Goal: Information Seeking & Learning: Learn about a topic

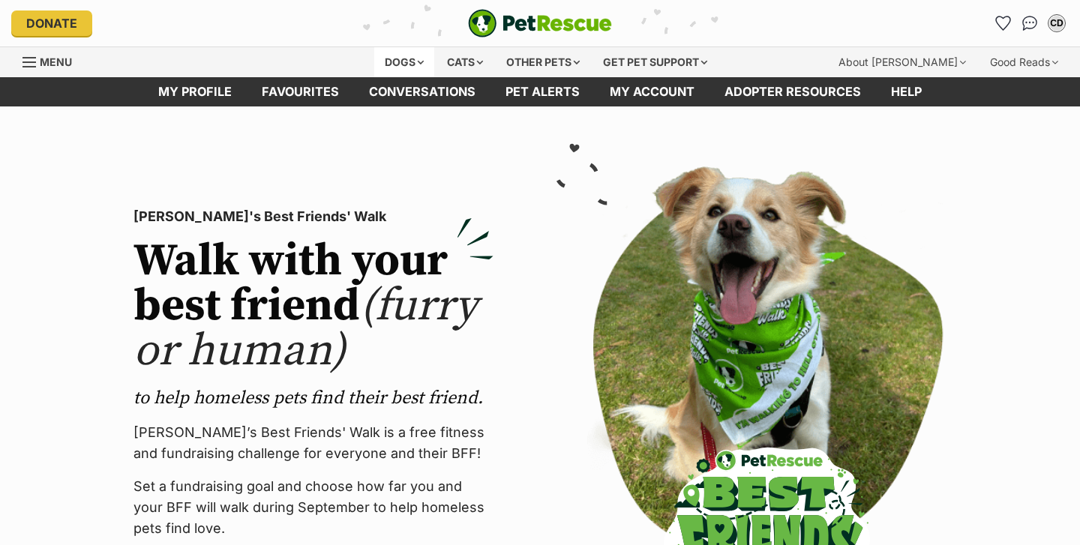
click at [392, 61] on div "Dogs" at bounding box center [404, 62] width 60 height 30
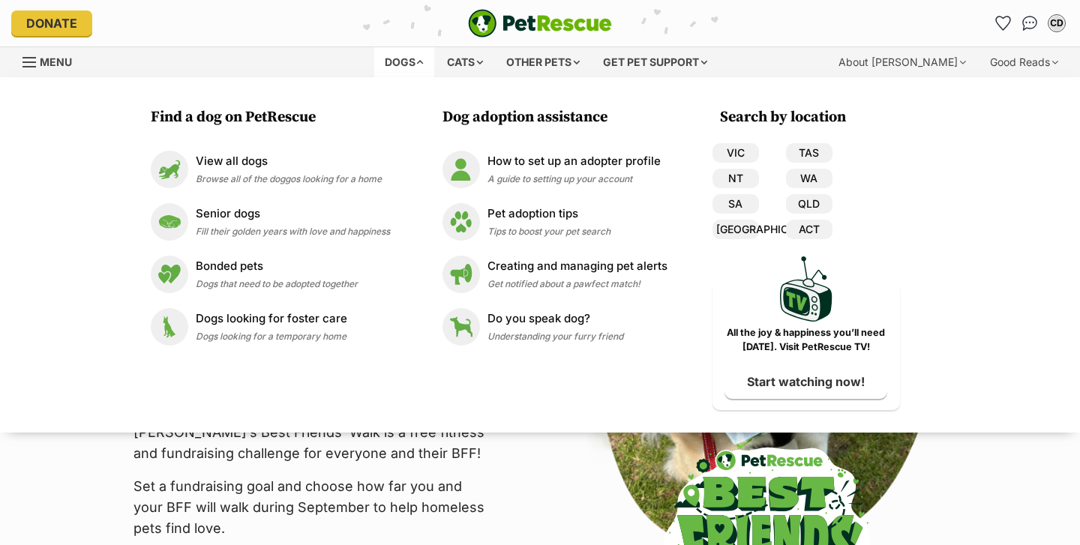
click at [550, 505] on div "PetRescue's Best Friends' Walk Walk with your best friend (furry or human) to h…" at bounding box center [539, 399] width 907 height 490
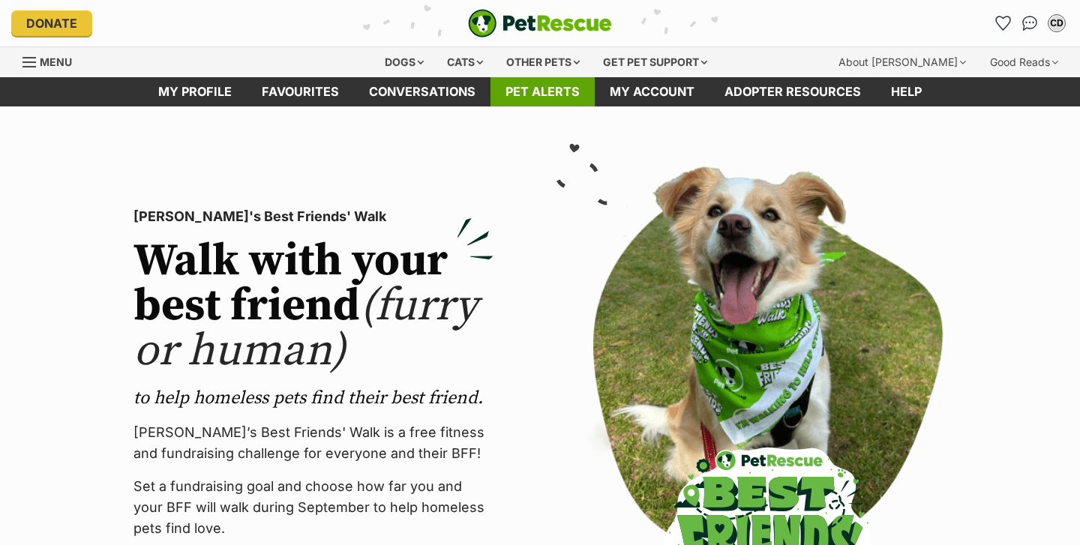
click at [553, 94] on link "Pet alerts" at bounding box center [542, 91] width 104 height 29
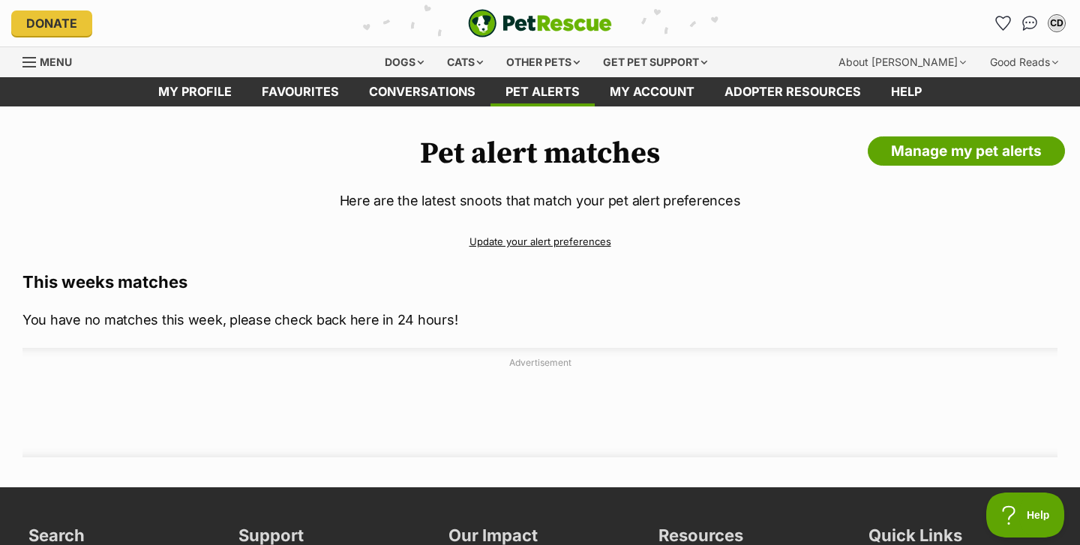
click at [551, 240] on link "Update your alert preferences" at bounding box center [539, 242] width 1035 height 26
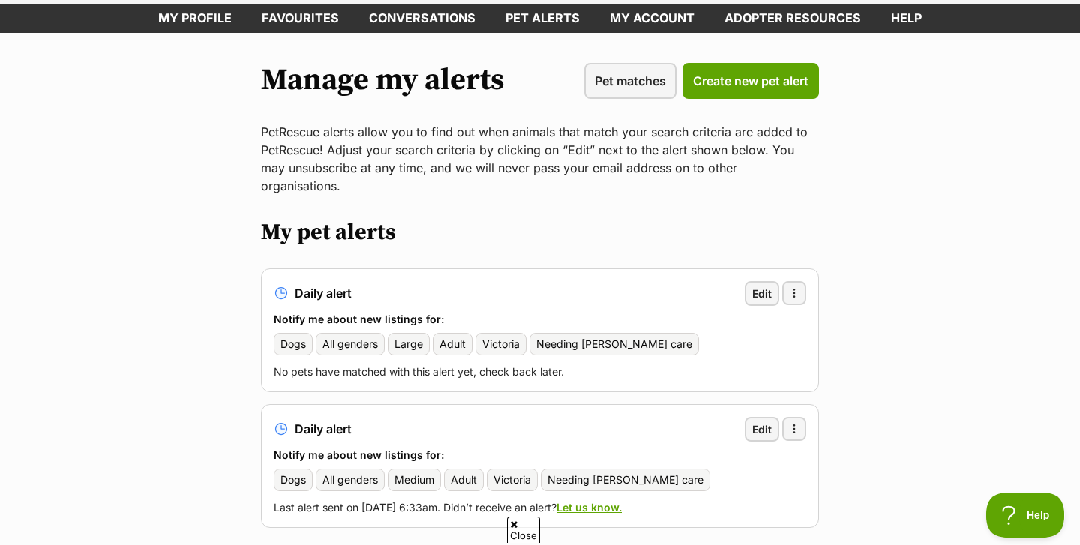
scroll to position [104, 0]
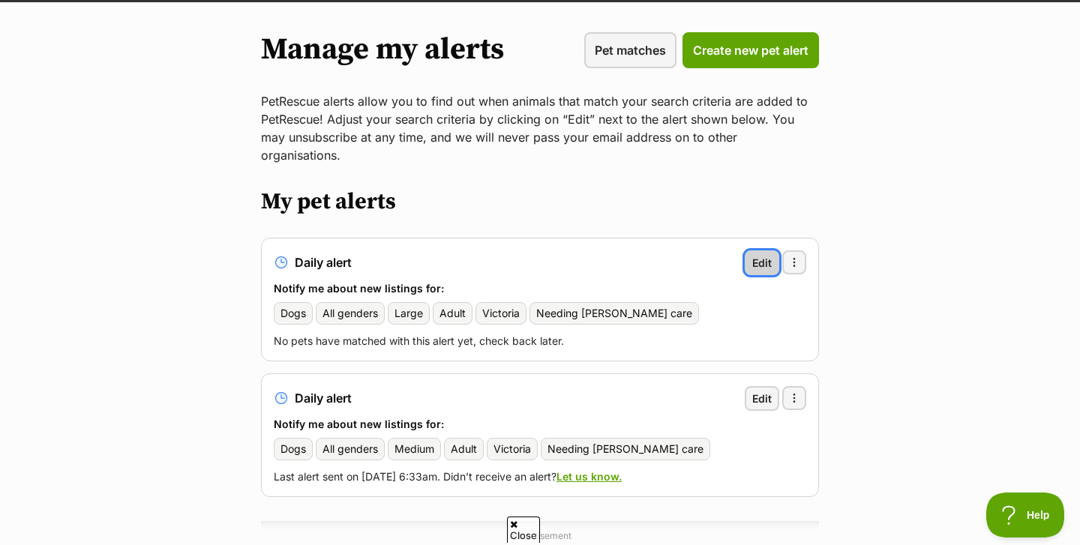
click at [766, 255] on span "Edit" at bounding box center [761, 263] width 19 height 16
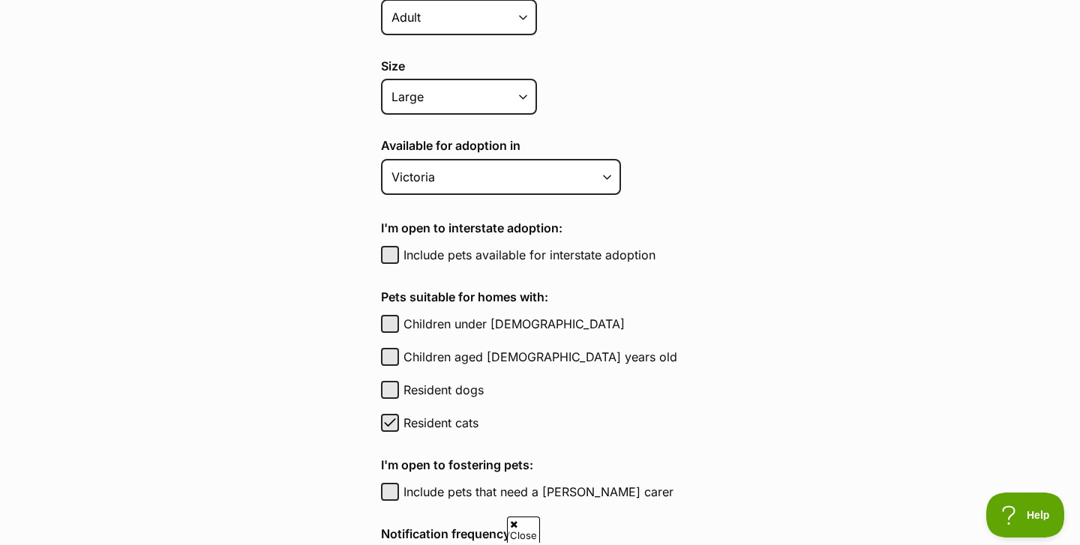
scroll to position [569, 0]
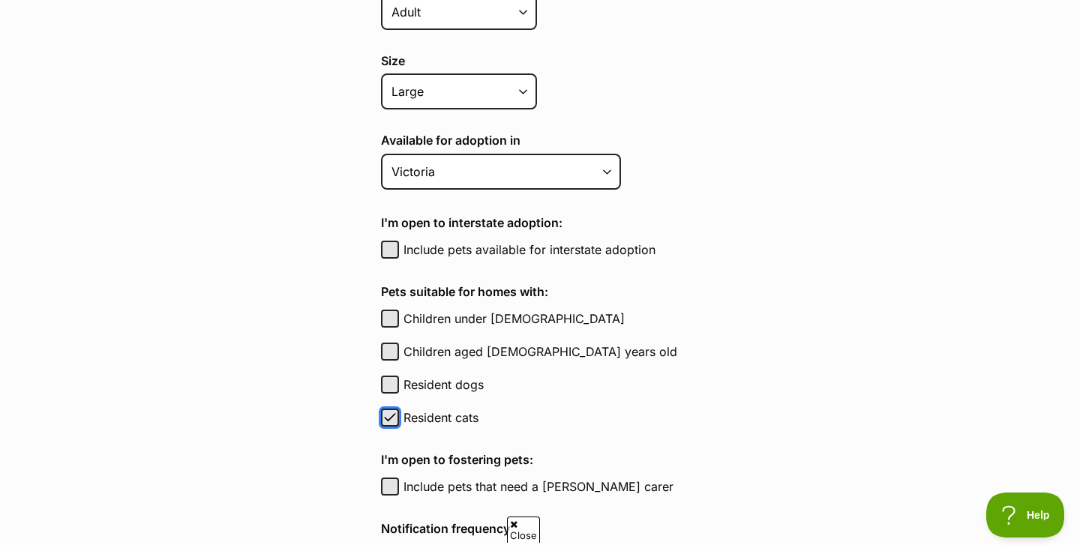
click at [386, 418] on span "button" at bounding box center [389, 418] width 15 height 18
checkbox input "false"
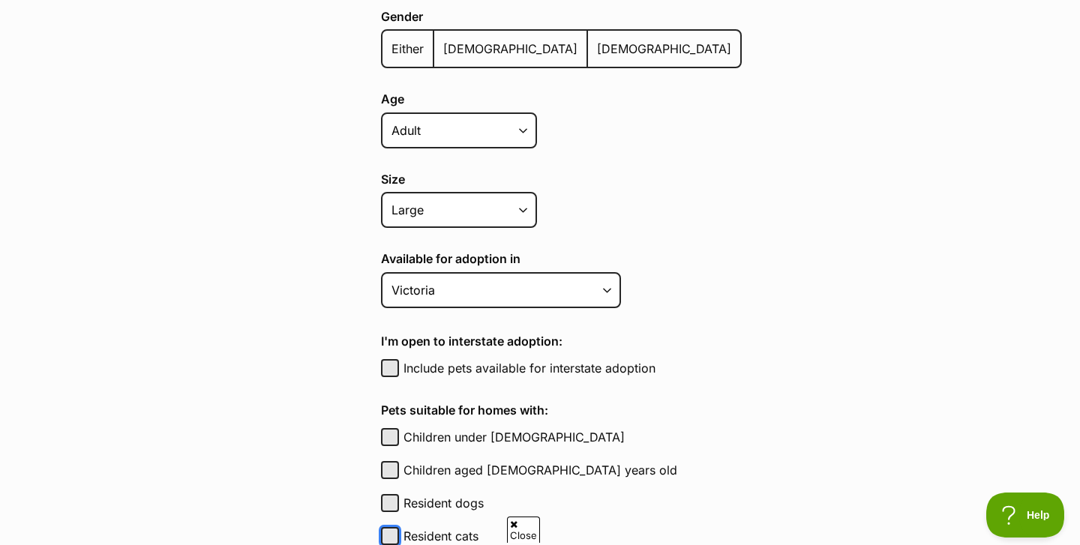
scroll to position [450, 0]
click at [408, 51] on span "Either" at bounding box center [407, 49] width 32 height 15
click at [391, 40] on input "Either" at bounding box center [391, 40] width 0 height 1
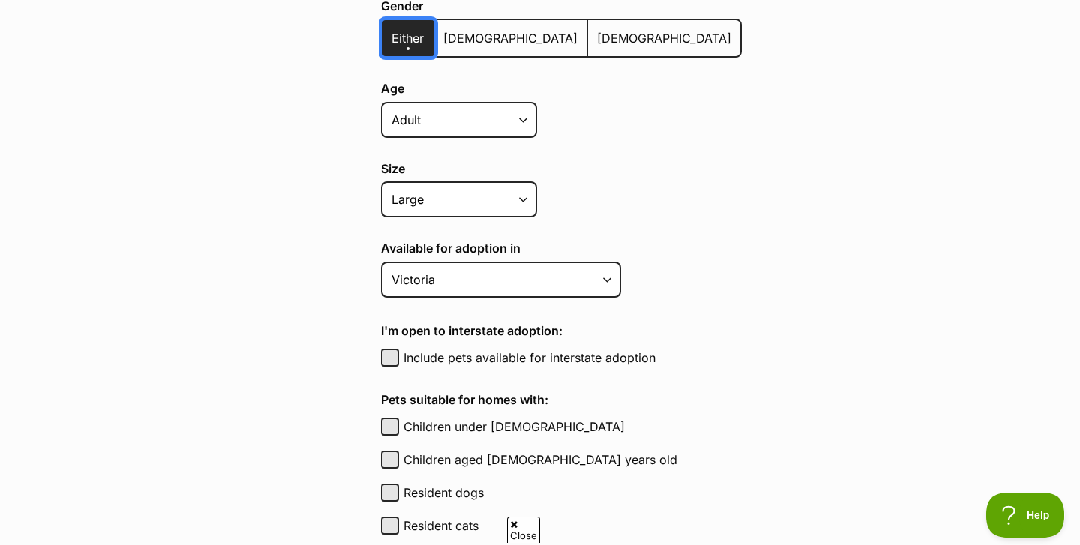
scroll to position [463, 0]
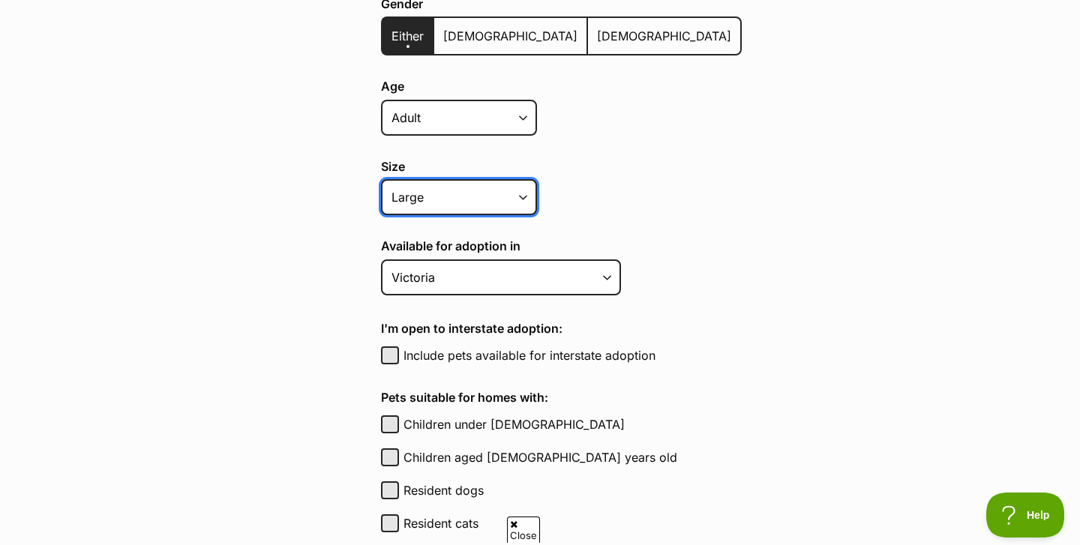
click at [514, 183] on select "Small Medium Large All sizes" at bounding box center [459, 197] width 156 height 36
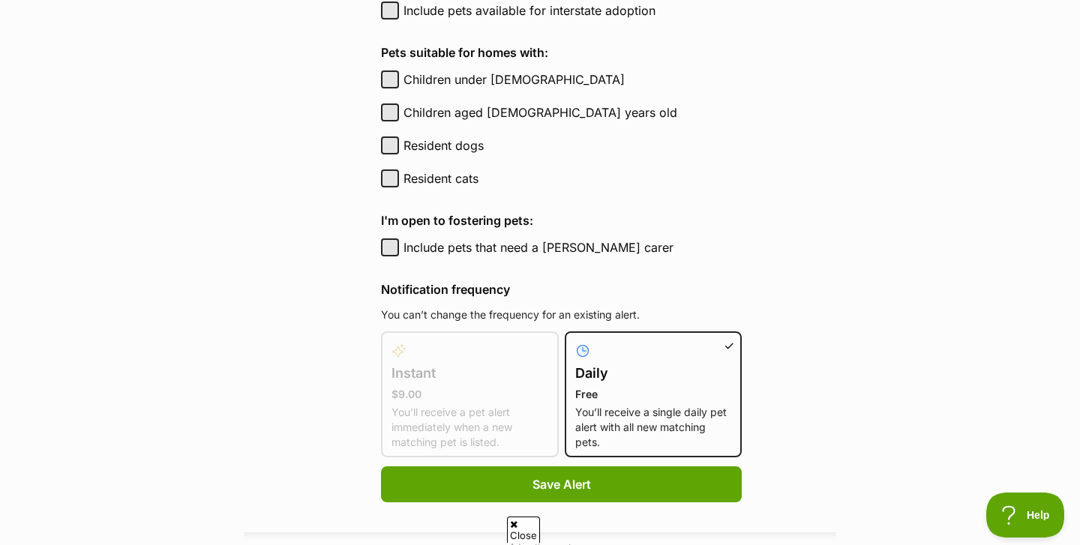
scroll to position [820, 0]
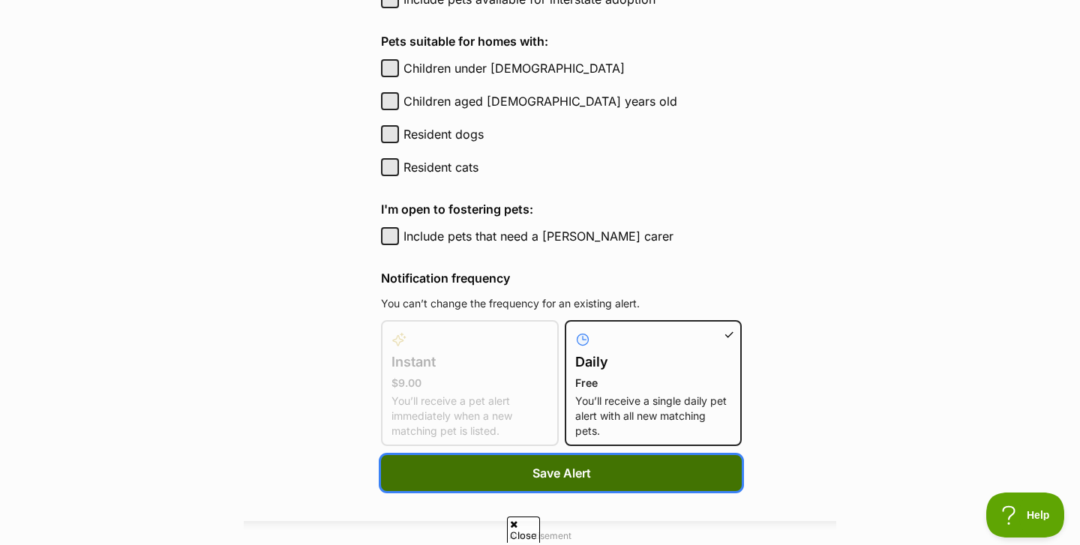
click at [571, 476] on button "Save Alert" at bounding box center [561, 473] width 361 height 36
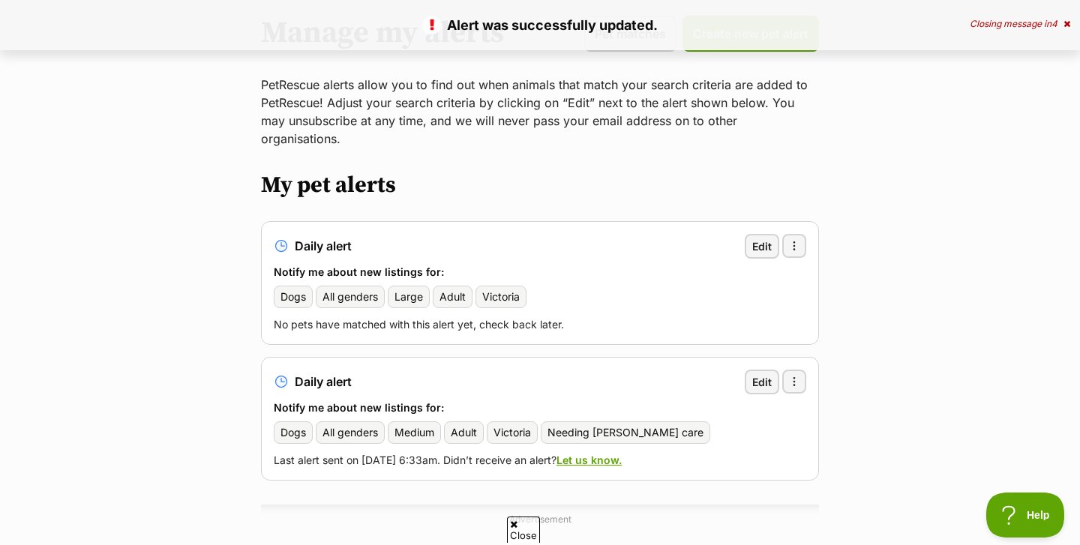
scroll to position [134, 0]
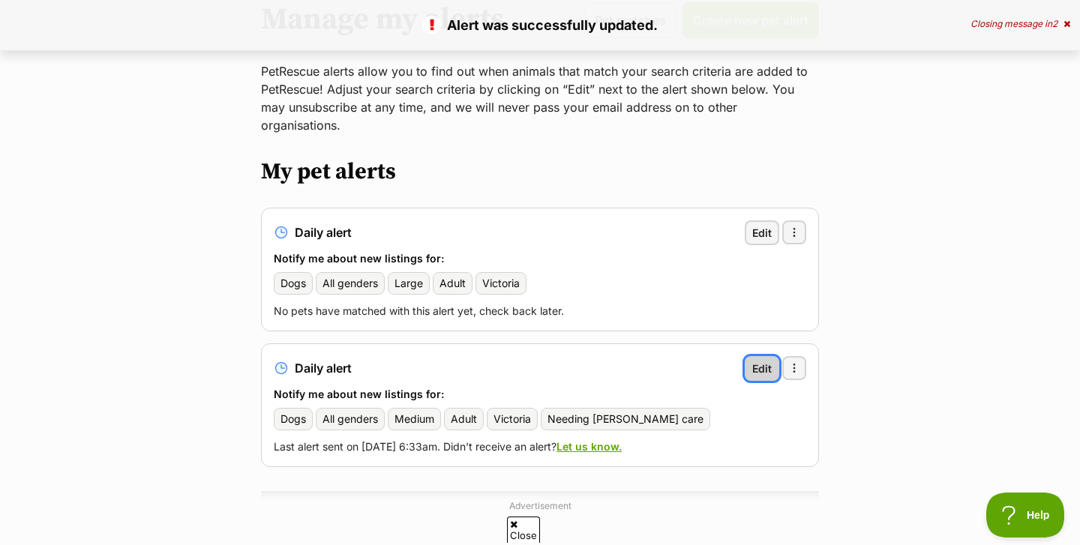
click at [763, 361] on span "Edit" at bounding box center [761, 369] width 19 height 16
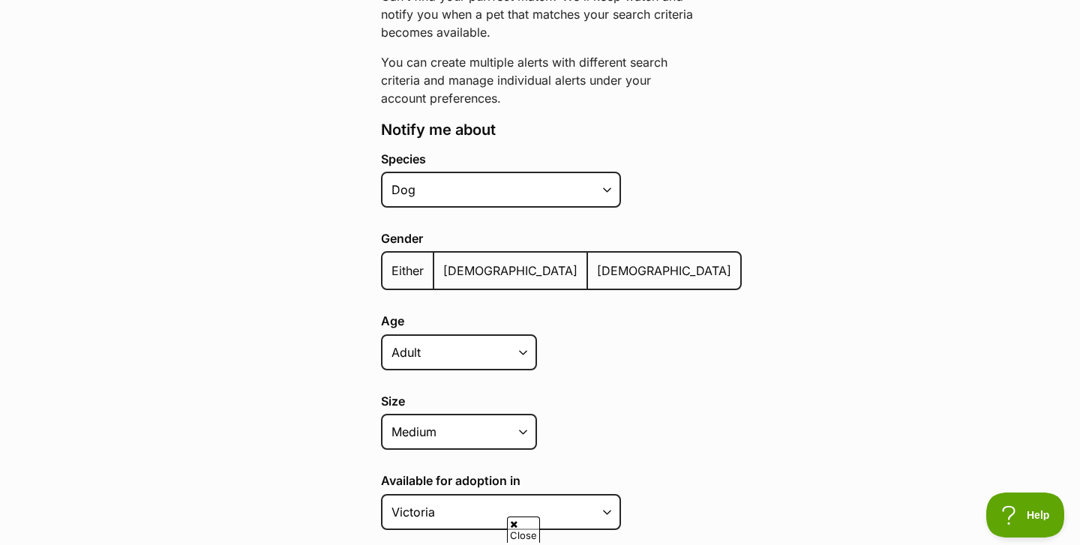
click at [400, 265] on span "Either" at bounding box center [407, 270] width 32 height 15
click at [391, 262] on input "Either" at bounding box center [391, 261] width 0 height 1
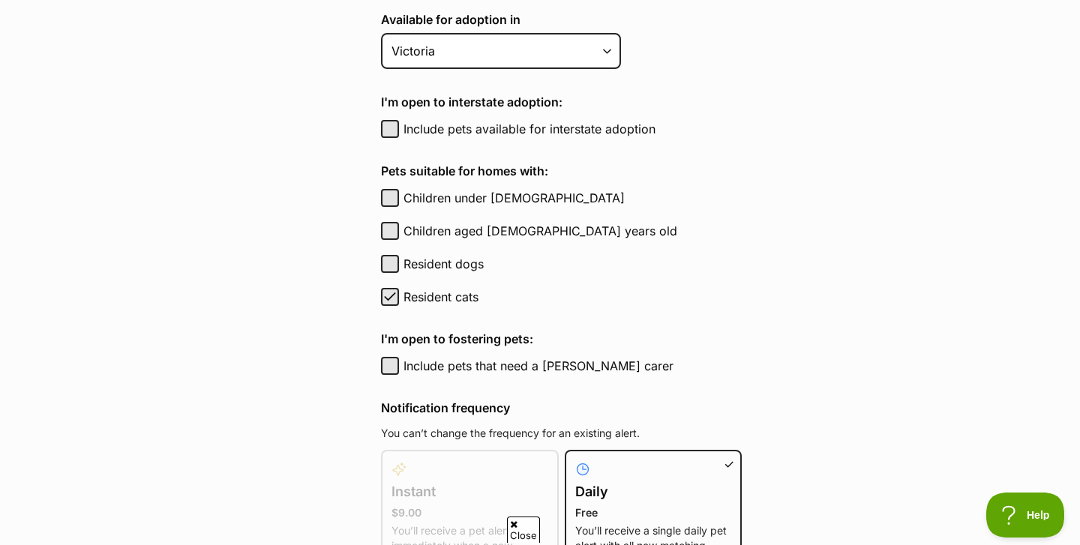
scroll to position [692, 0]
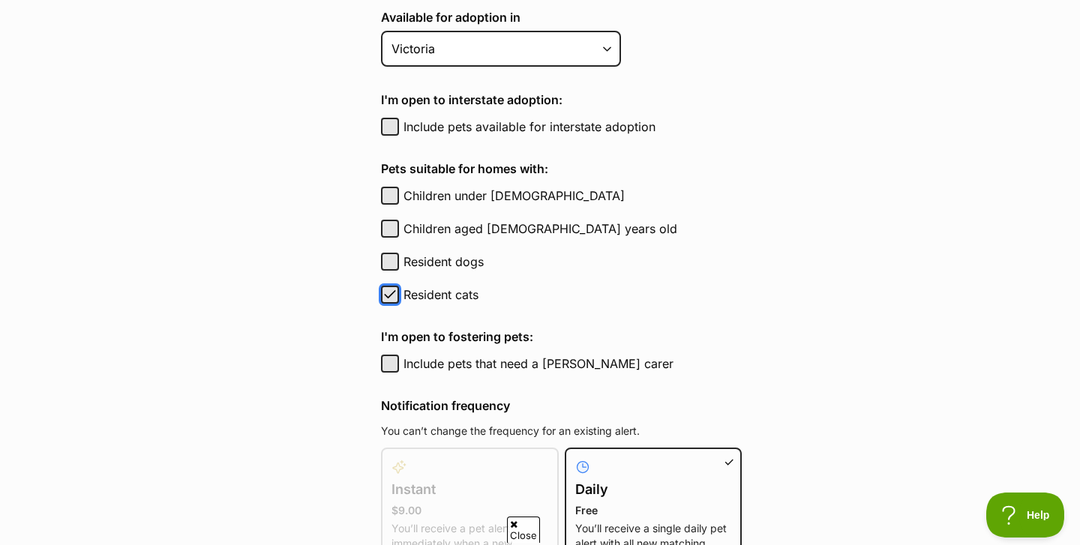
click at [390, 301] on span "button" at bounding box center [389, 295] width 15 height 18
checkbox input "false"
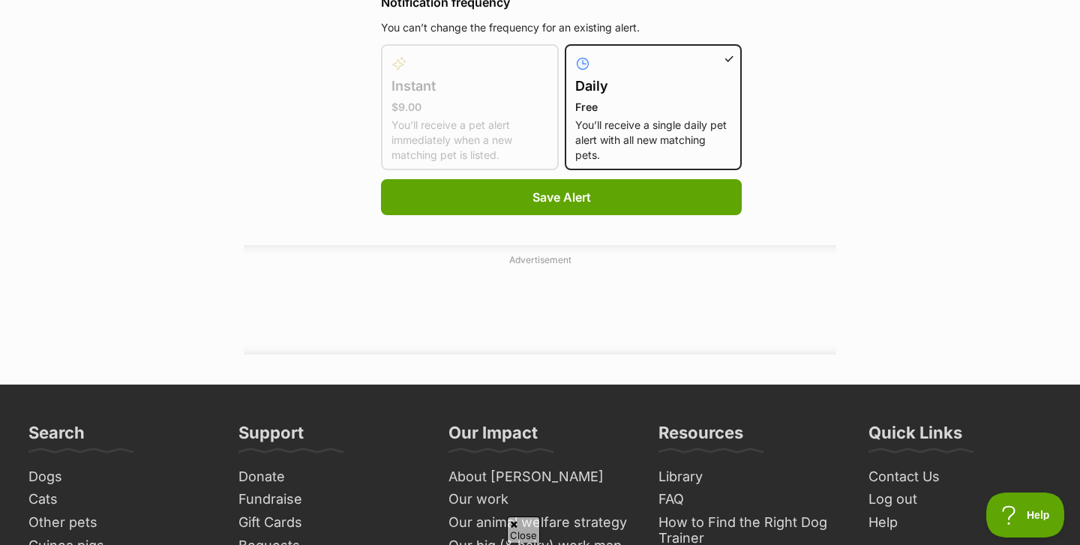
scroll to position [1061, 0]
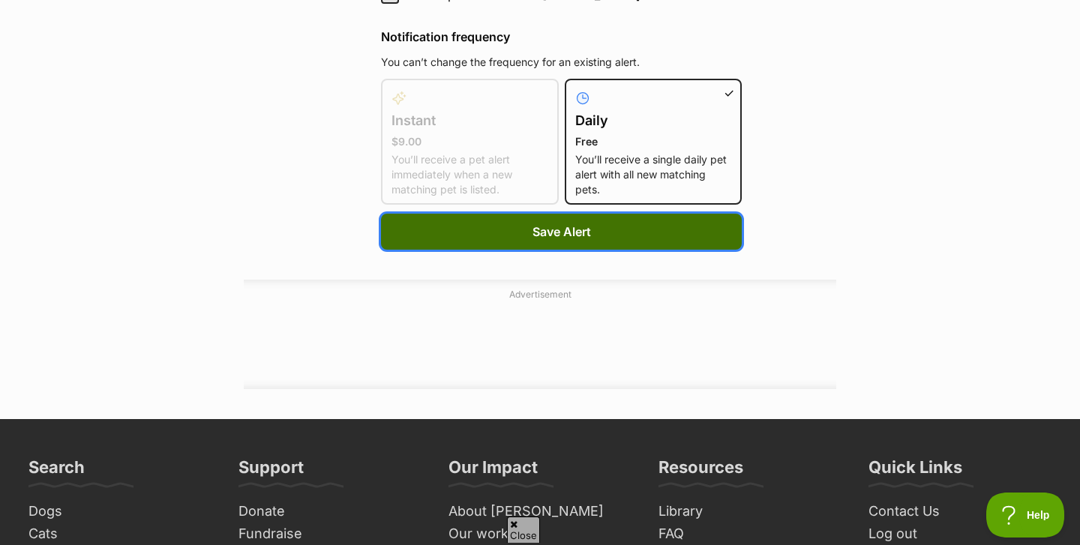
click at [556, 225] on span "Save Alert" at bounding box center [561, 232] width 58 height 18
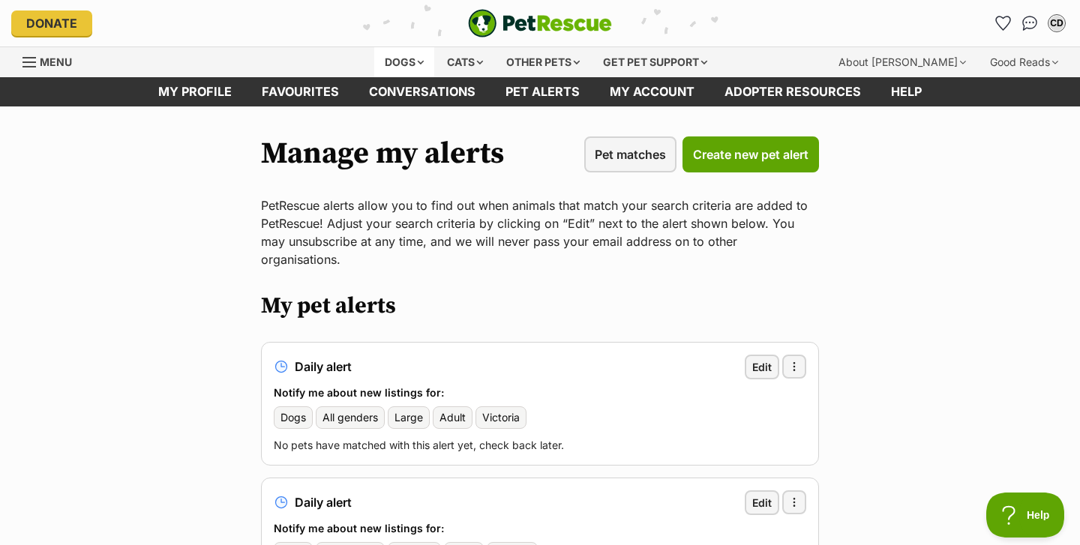
click at [409, 58] on div "Dogs" at bounding box center [404, 62] width 60 height 30
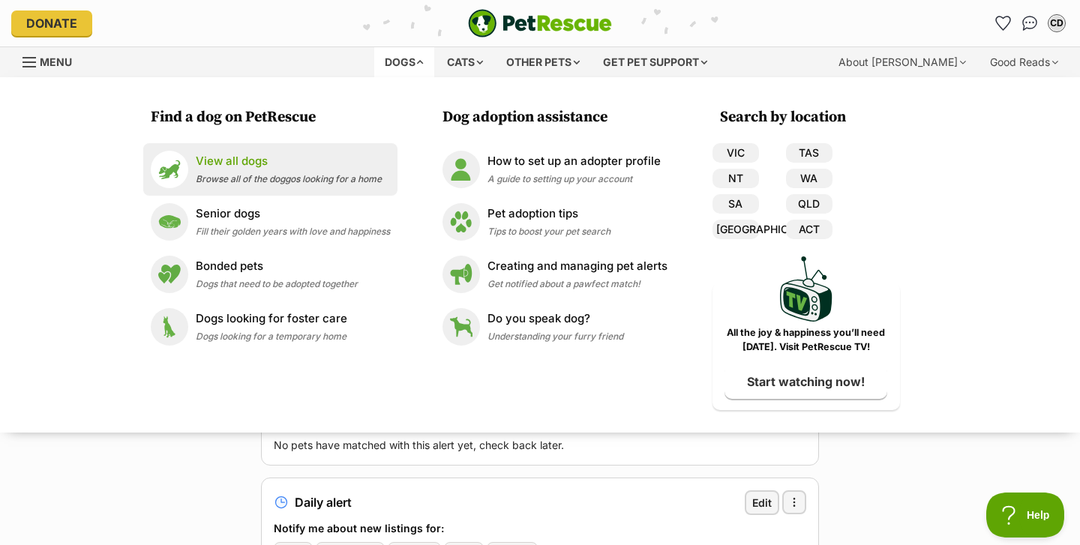
click at [253, 176] on span "Browse all of the doggos looking for a home" at bounding box center [289, 178] width 186 height 11
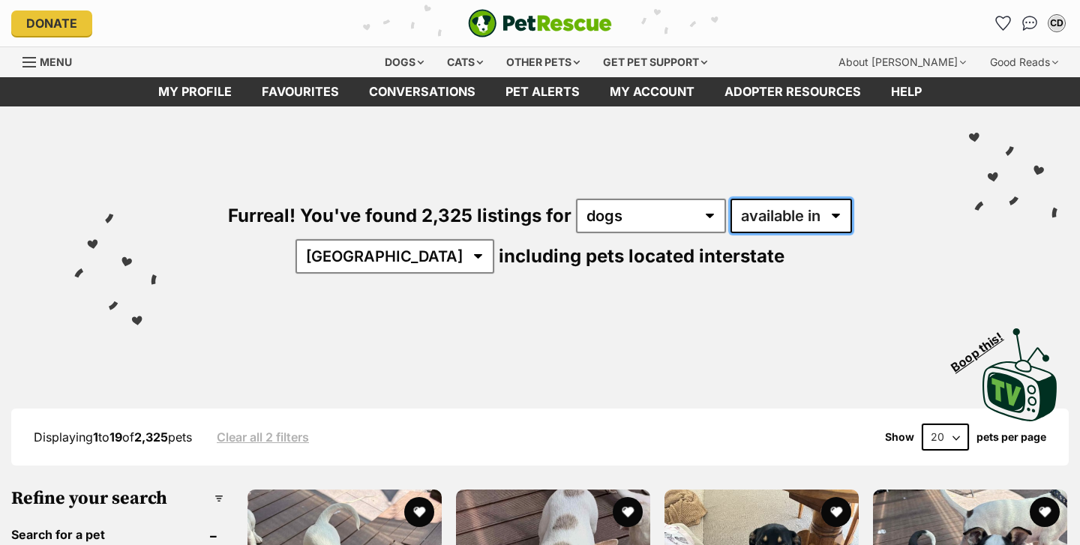
click at [757, 217] on select "available in located in" at bounding box center [790, 216] width 121 height 34
select select "disabled"
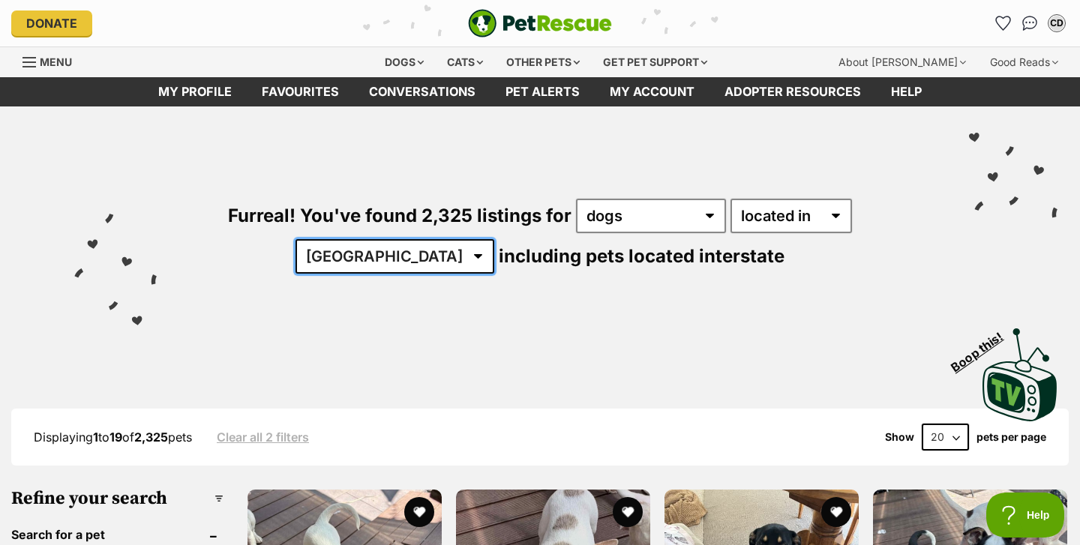
click at [494, 239] on select "[GEOGRAPHIC_DATA] [GEOGRAPHIC_DATA] [GEOGRAPHIC_DATA] [GEOGRAPHIC_DATA] [GEOGRA…" at bounding box center [394, 256] width 199 height 34
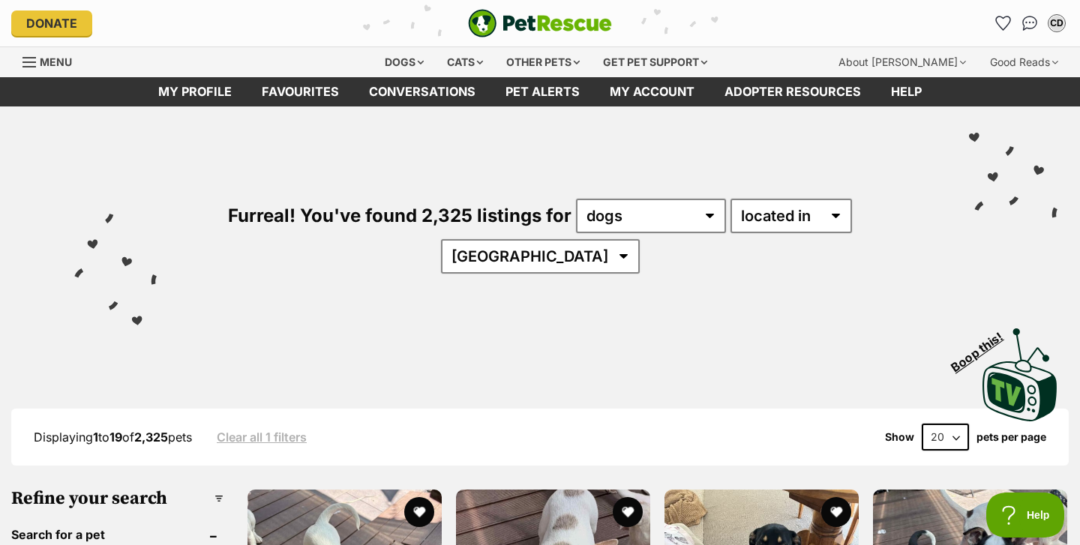
select select "VIC"
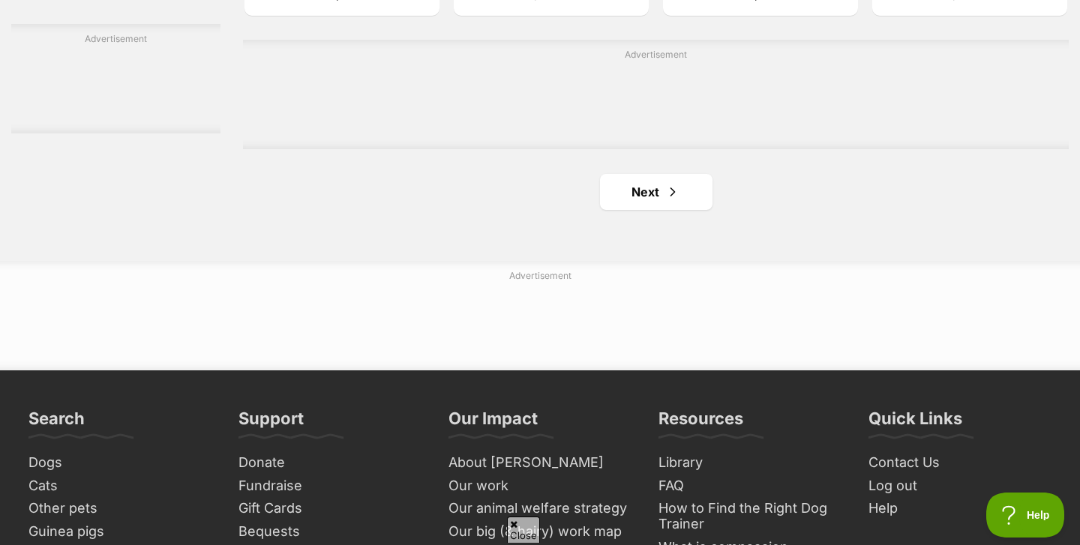
scroll to position [2565, 0]
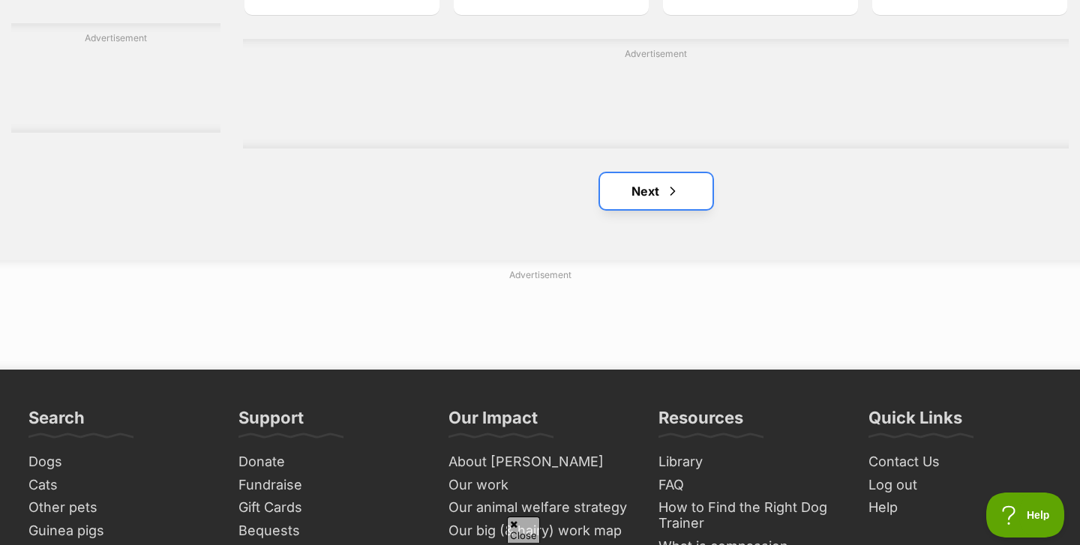
click at [658, 173] on link "Next" at bounding box center [656, 191] width 112 height 36
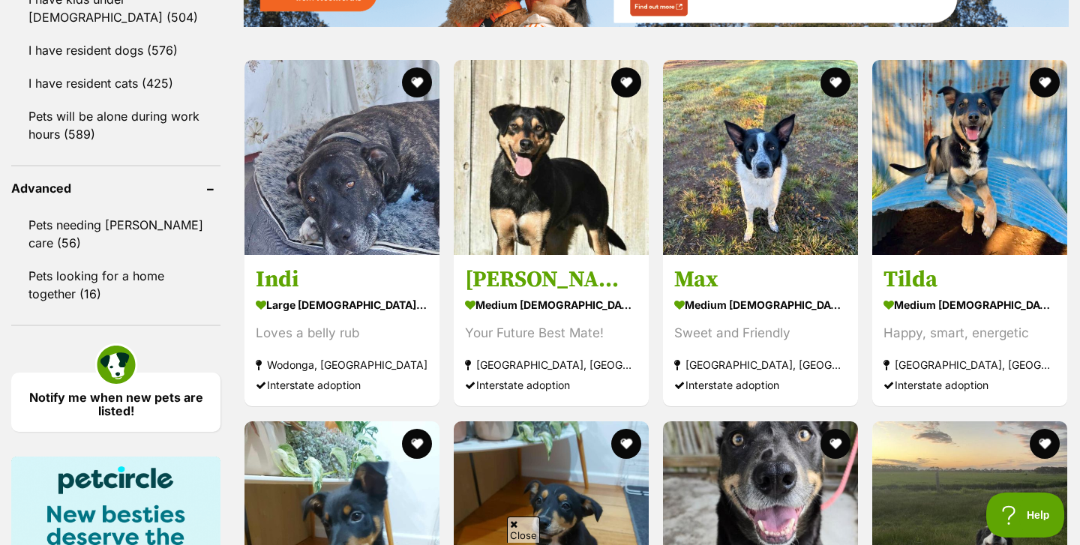
scroll to position [1815, 0]
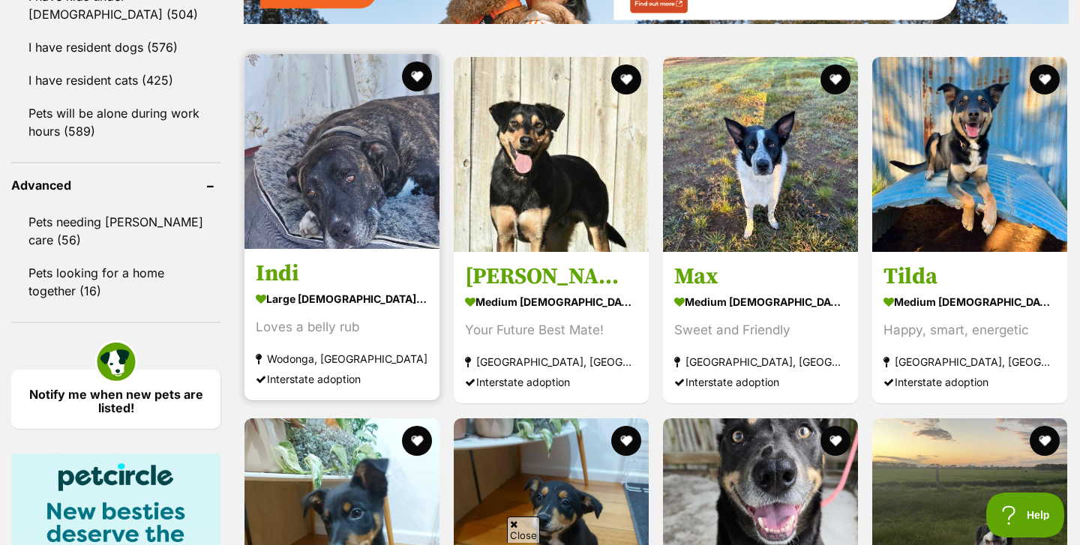
click at [269, 260] on h3 "Indi" at bounding box center [342, 274] width 172 height 28
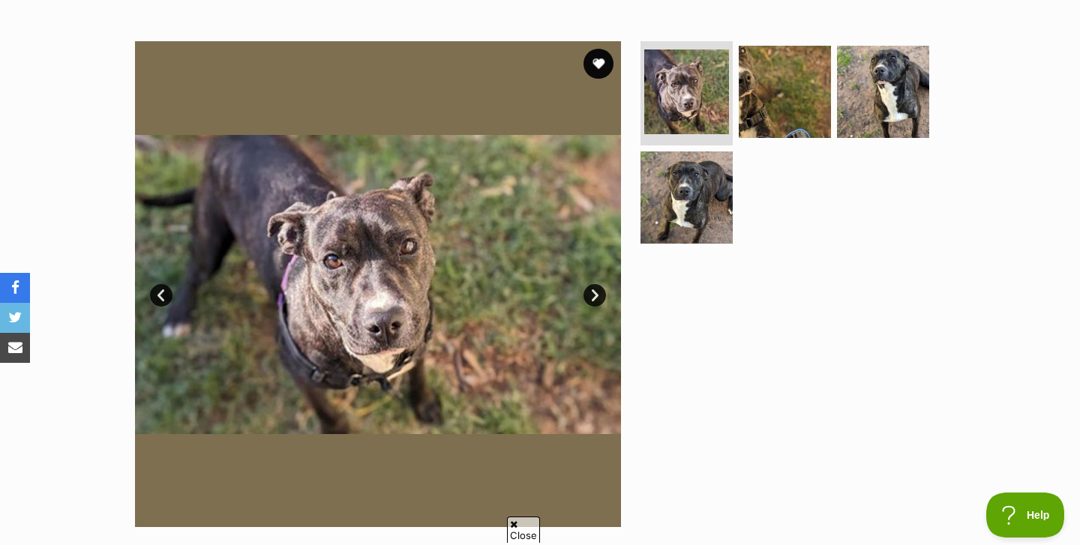
scroll to position [258, 0]
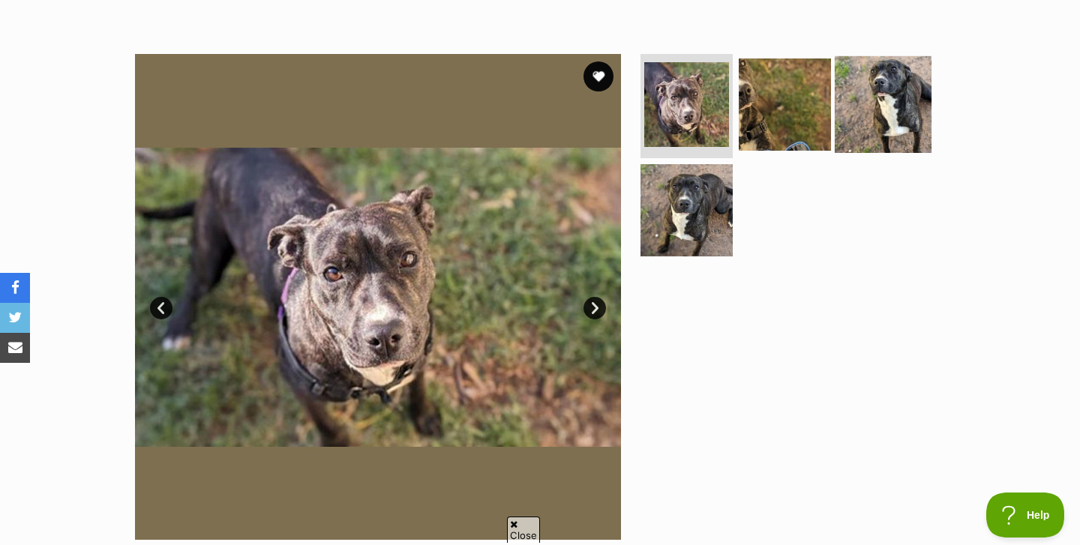
click at [892, 118] on img at bounding box center [883, 103] width 97 height 97
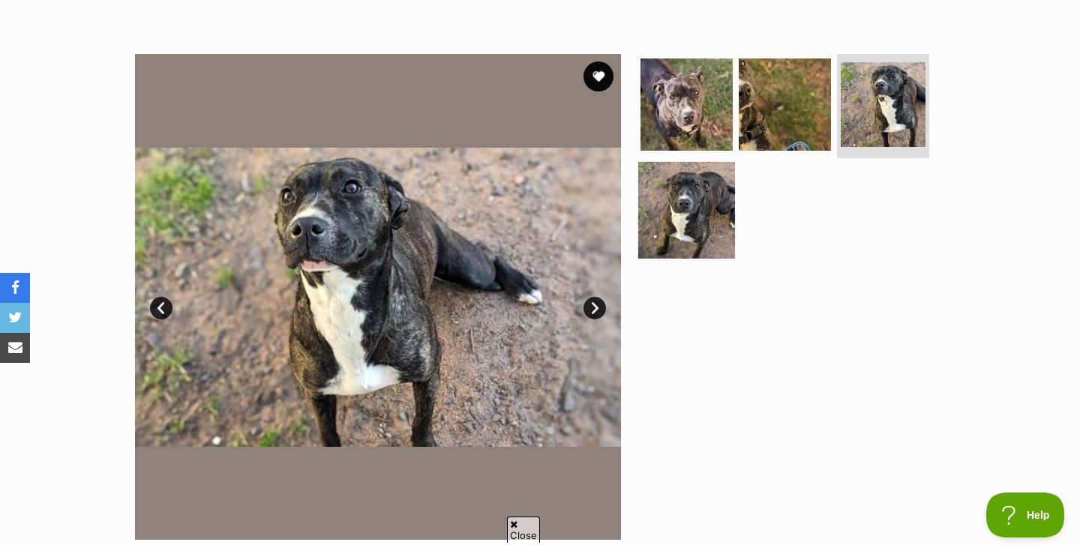
click at [715, 215] on img at bounding box center [686, 210] width 97 height 97
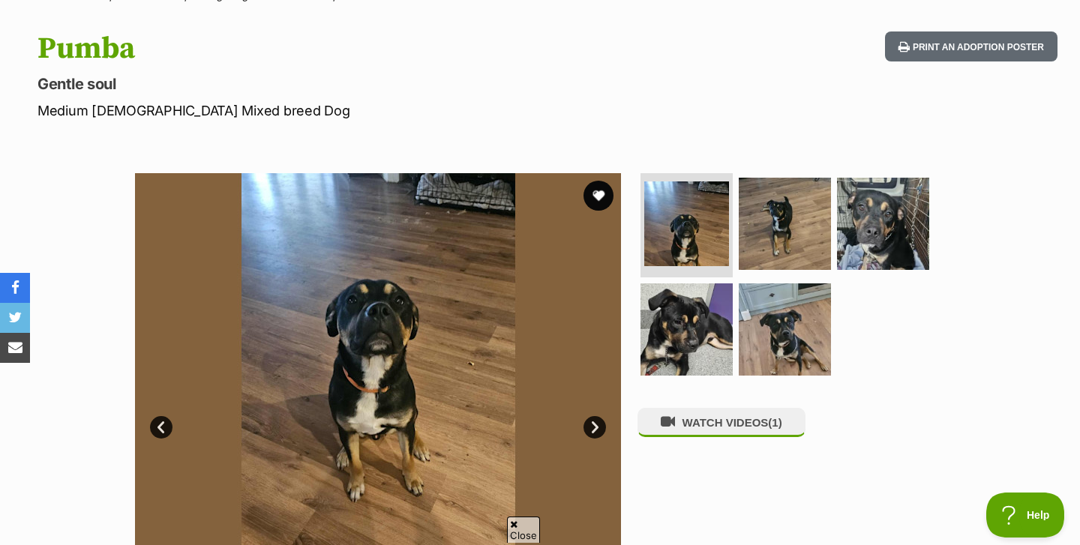
scroll to position [147, 0]
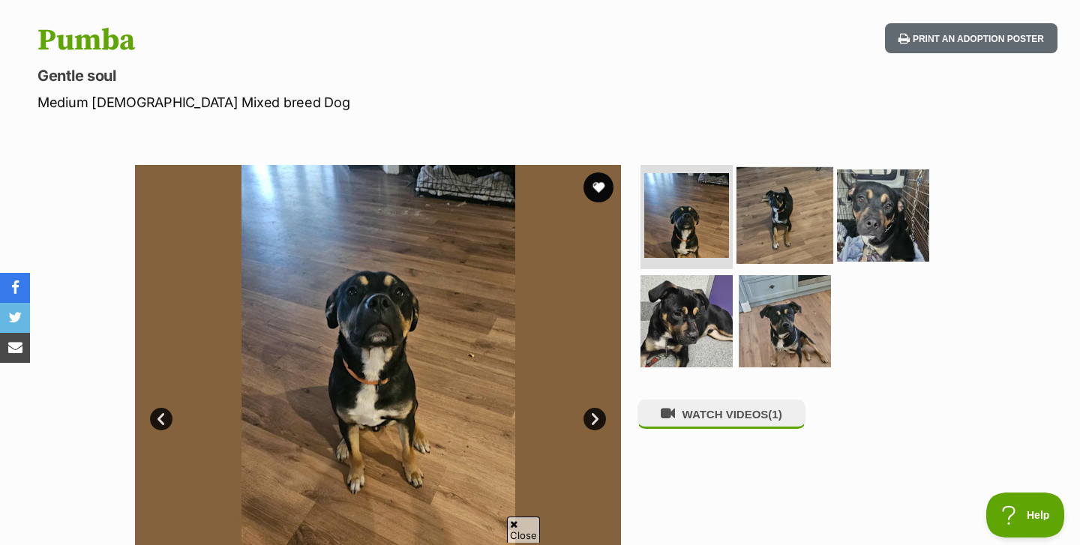
click at [763, 210] on img at bounding box center [784, 214] width 97 height 97
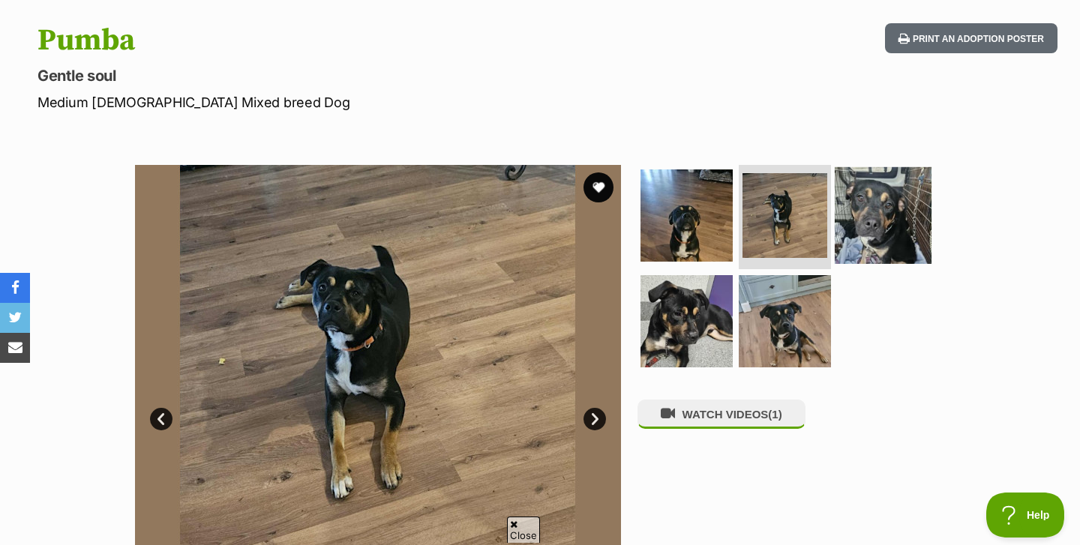
click at [862, 223] on img at bounding box center [883, 214] width 97 height 97
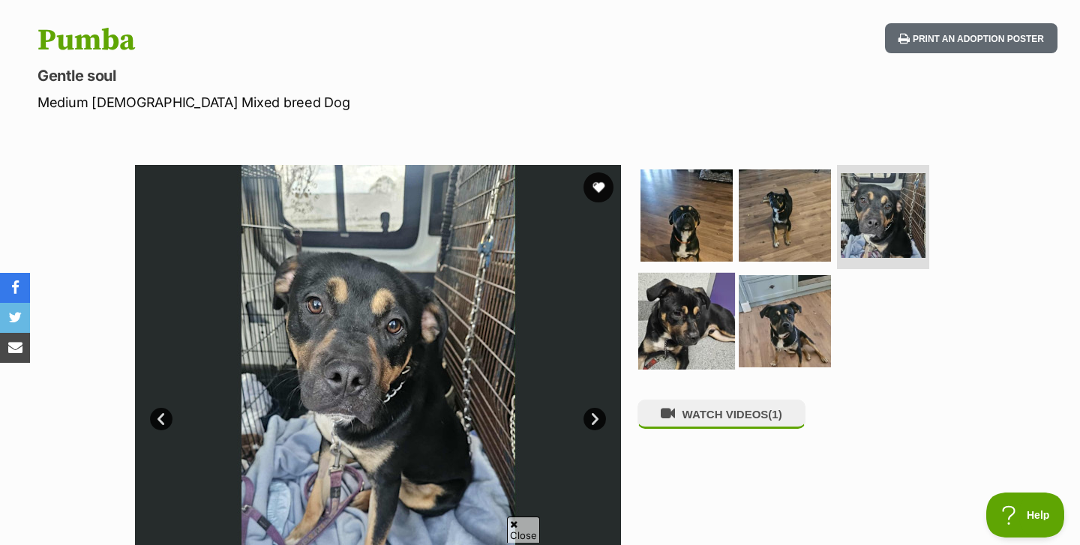
click at [674, 318] on img at bounding box center [686, 321] width 97 height 97
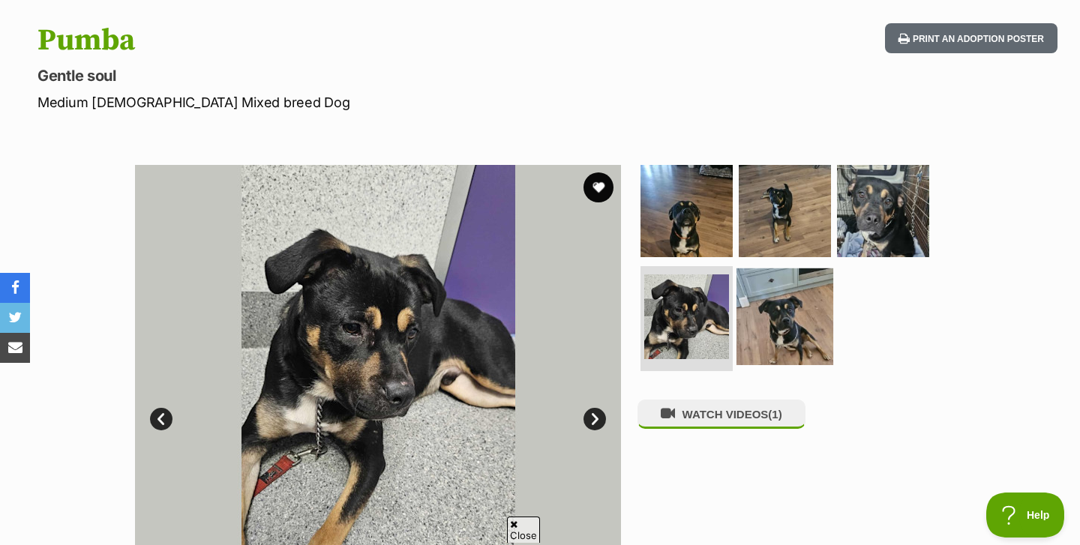
click at [748, 319] on img at bounding box center [784, 316] width 97 height 97
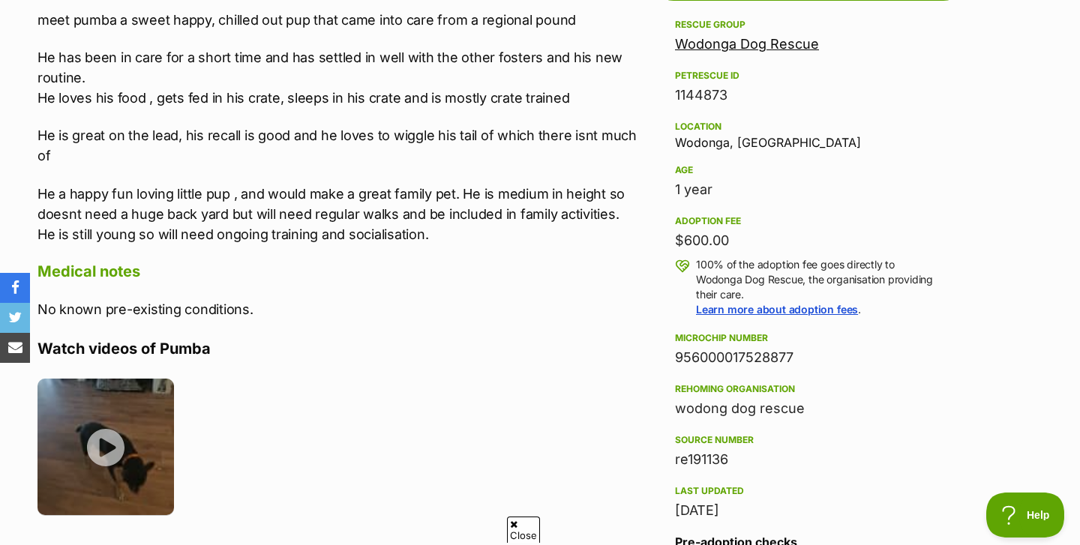
scroll to position [930, 0]
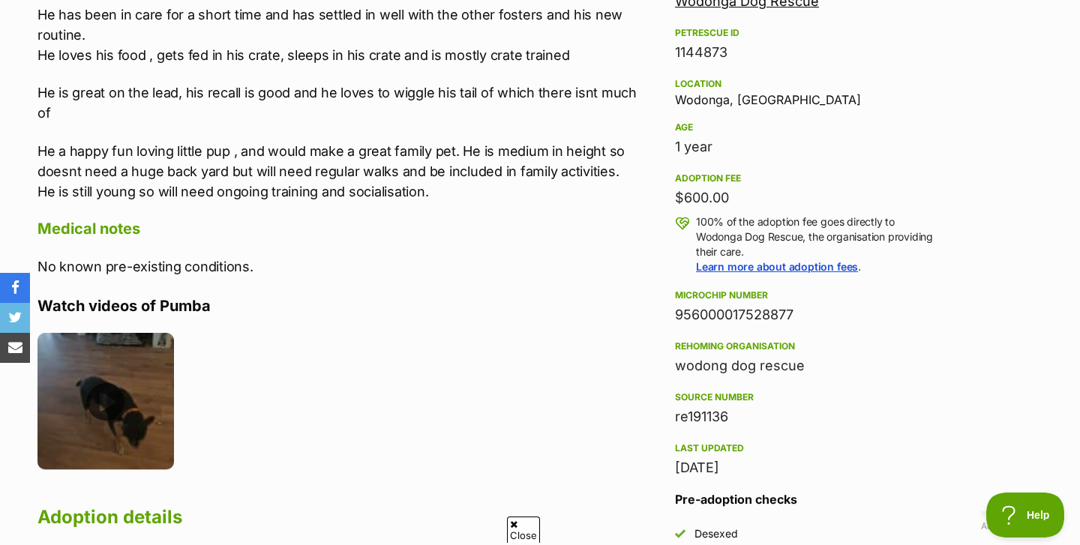
click at [148, 396] on img at bounding box center [105, 401] width 136 height 136
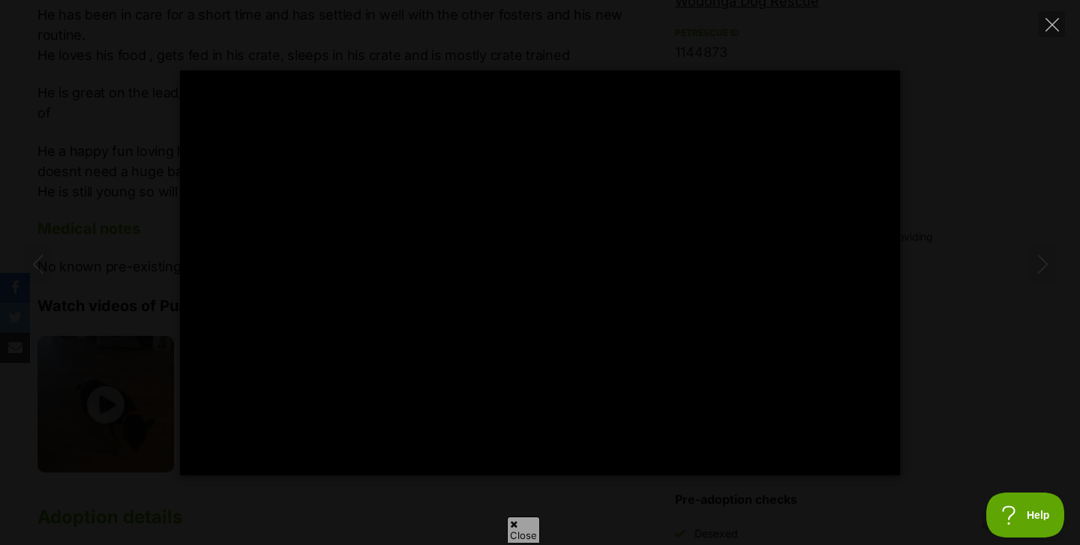
type input "53.41"
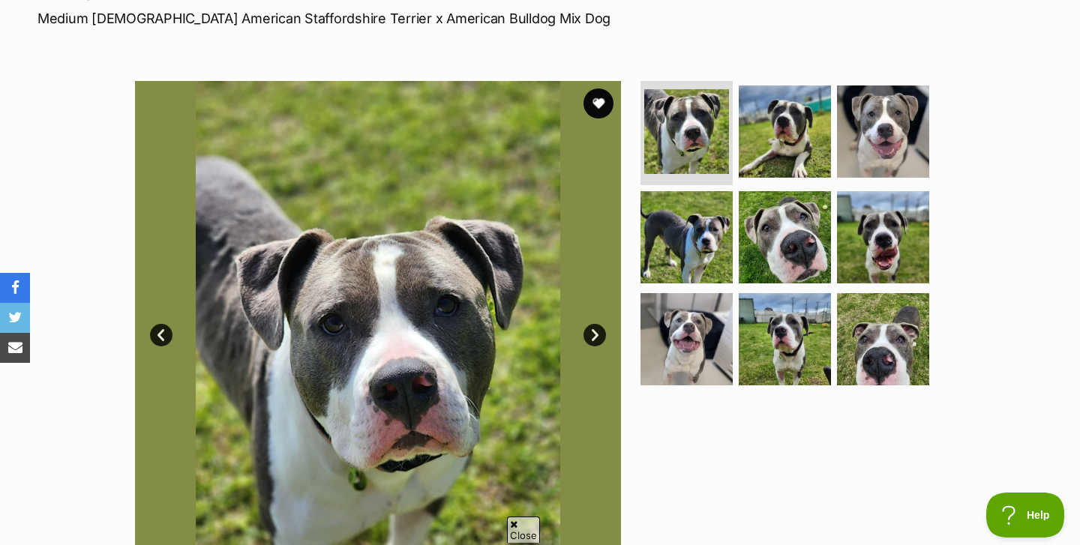
scroll to position [229, 0]
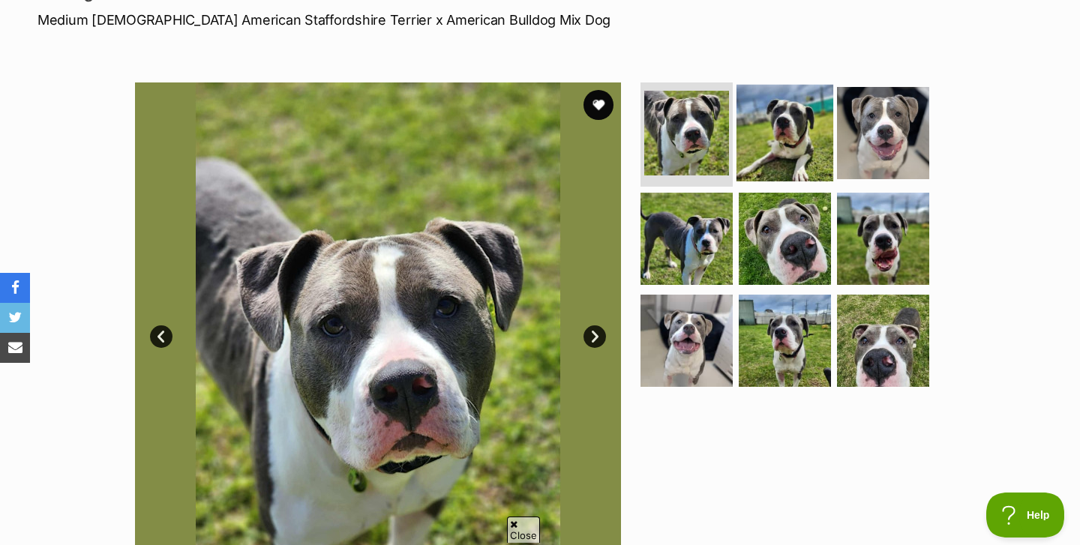
click at [781, 111] on img at bounding box center [784, 132] width 97 height 97
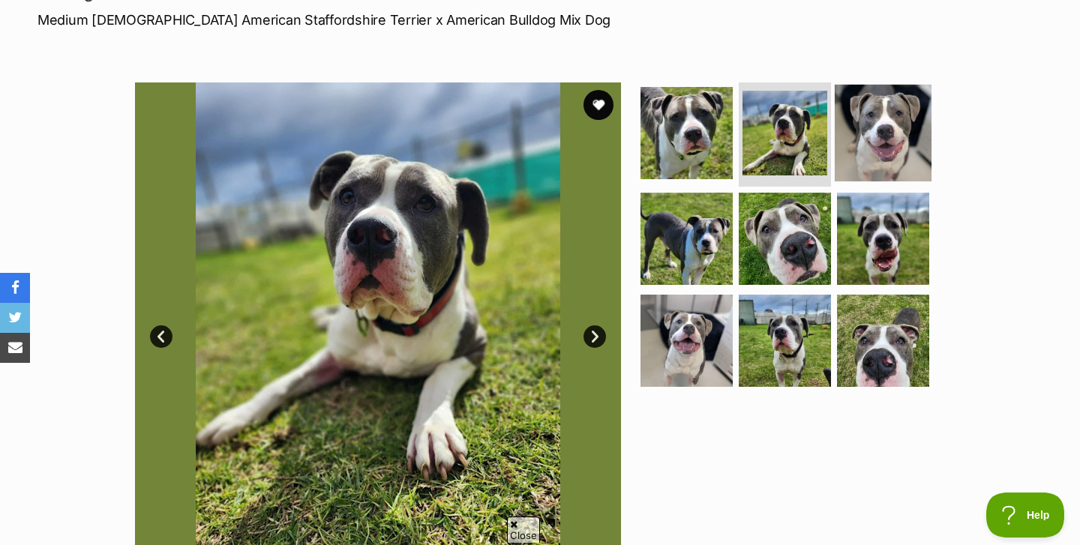
click at [853, 114] on img at bounding box center [883, 132] width 97 height 97
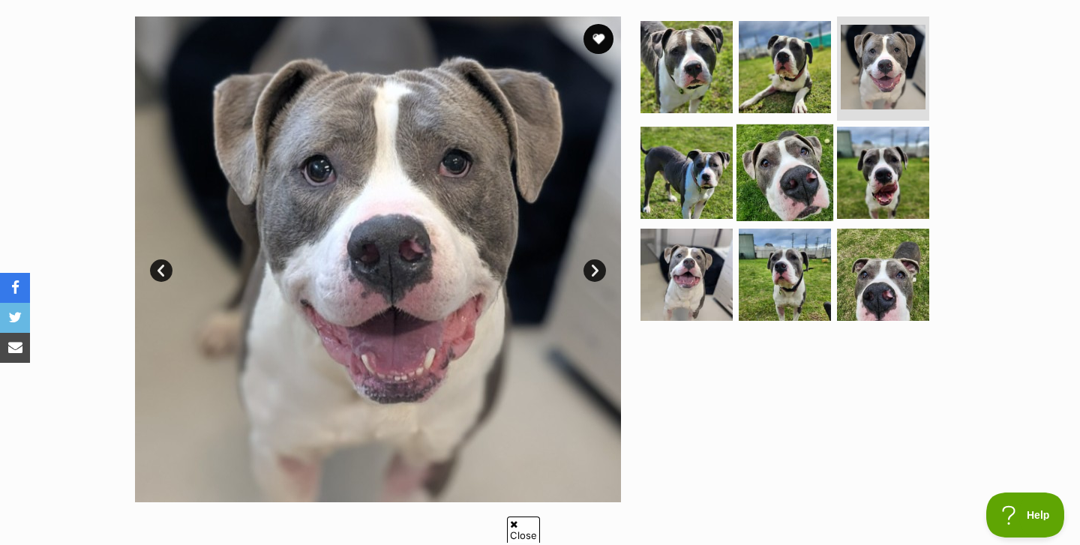
scroll to position [312, 0]
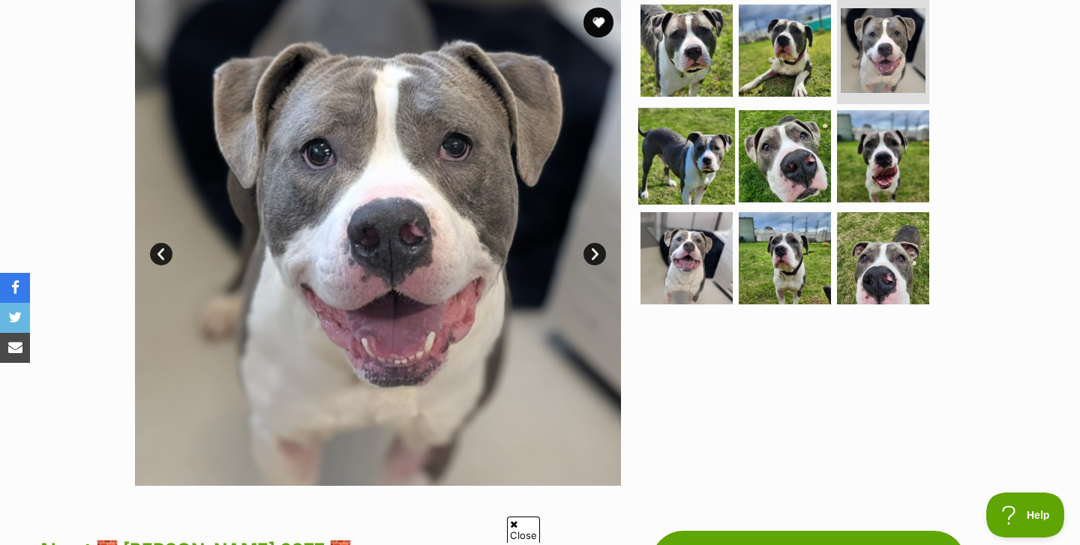
click at [724, 179] on img at bounding box center [686, 156] width 97 height 97
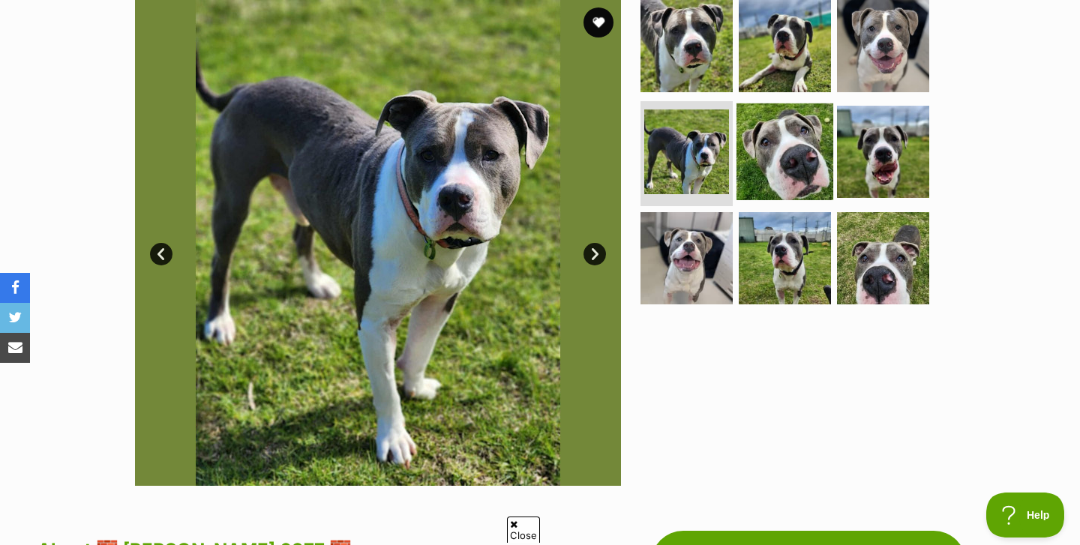
click at [775, 142] on img at bounding box center [784, 151] width 97 height 97
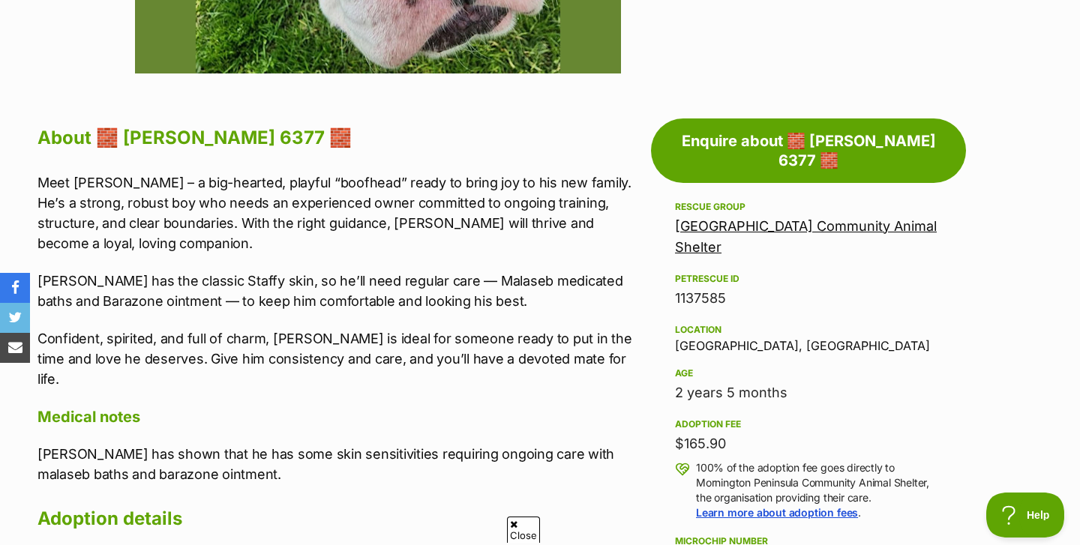
scroll to position [732, 0]
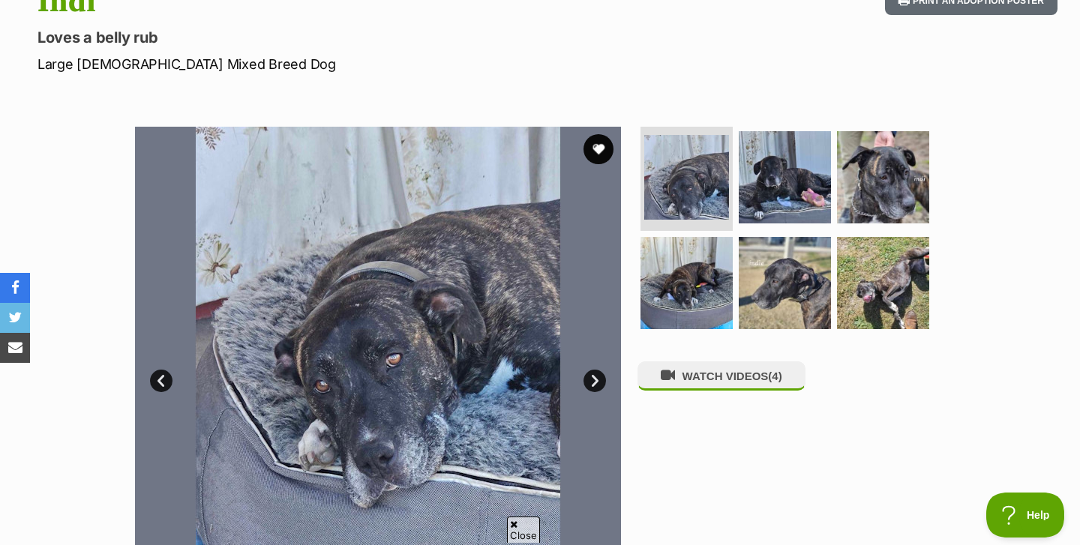
scroll to position [248, 0]
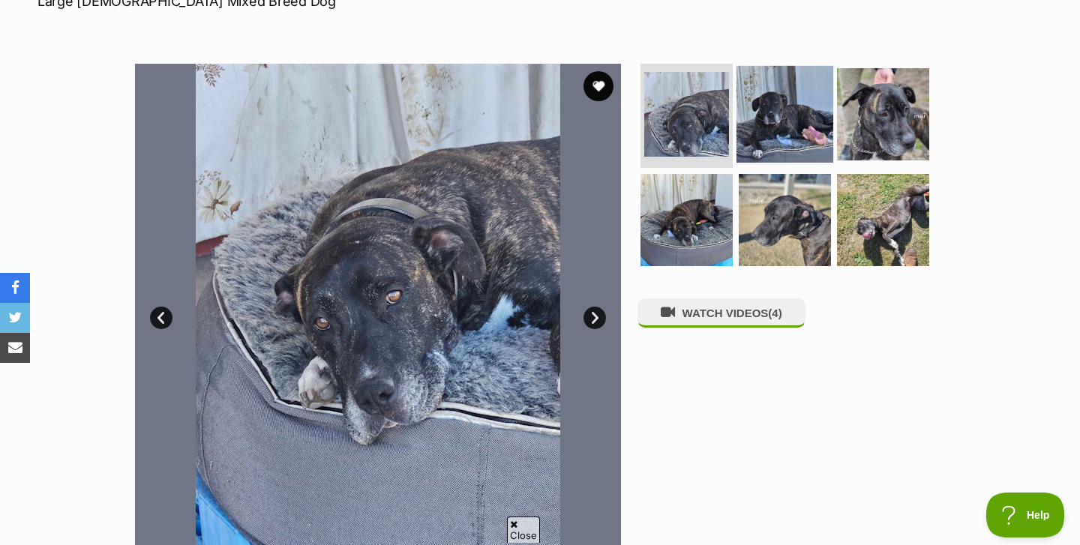
click at [788, 102] on img at bounding box center [784, 113] width 97 height 97
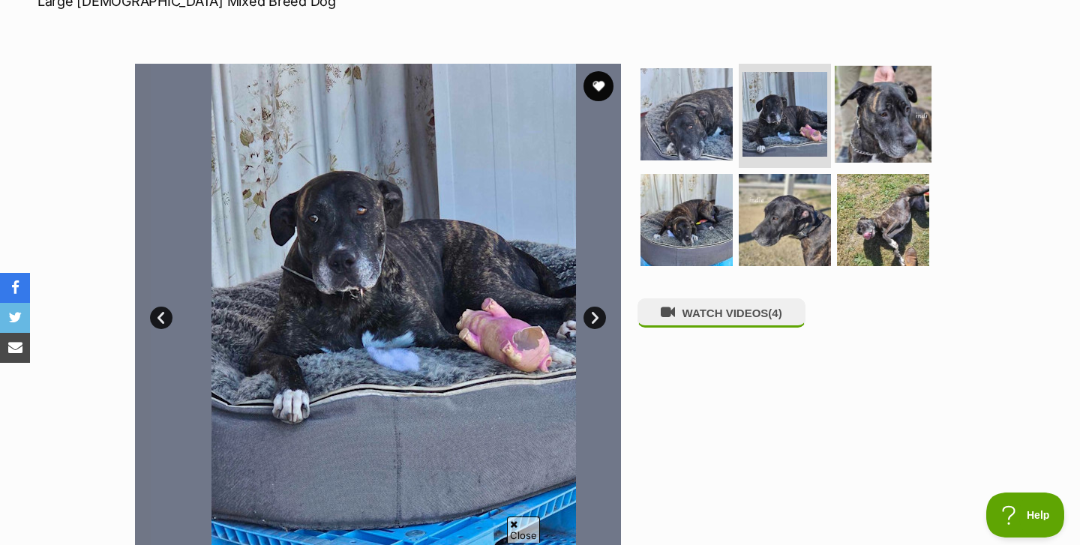
click at [874, 83] on img at bounding box center [883, 113] width 97 height 97
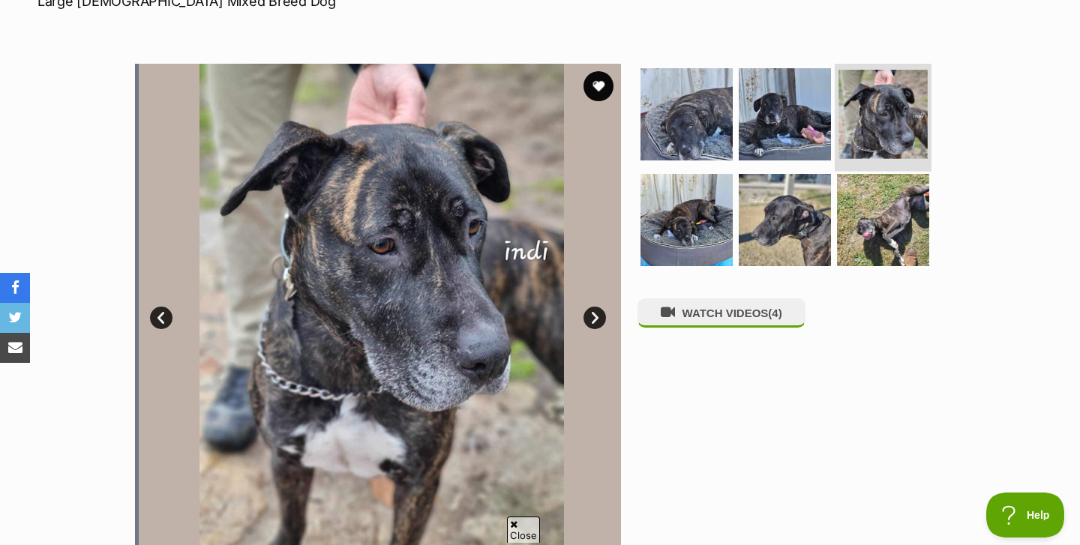
click at [869, 150] on img at bounding box center [882, 114] width 89 height 89
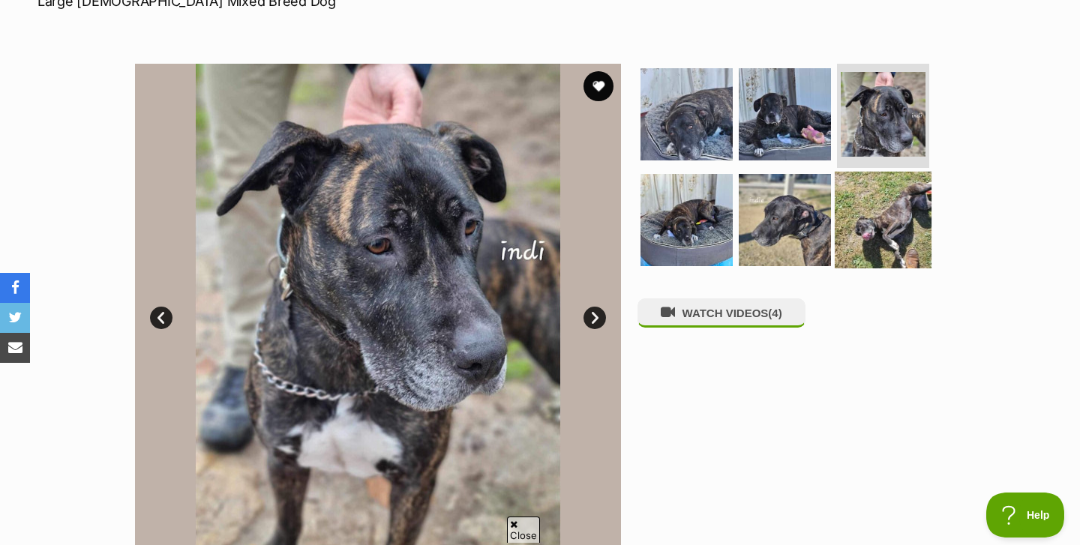
click at [865, 199] on img at bounding box center [883, 220] width 97 height 97
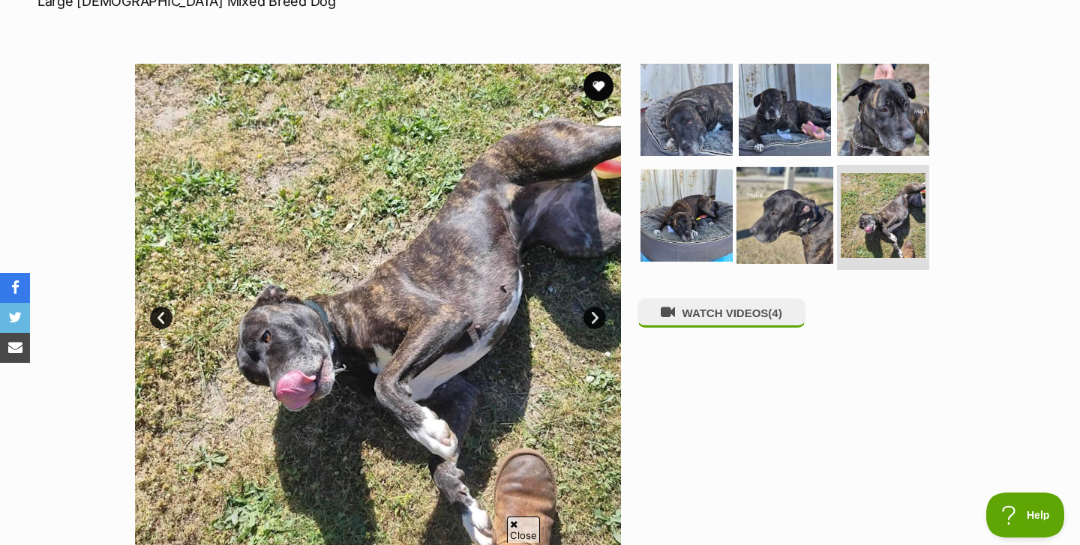
click at [803, 209] on img at bounding box center [784, 215] width 97 height 97
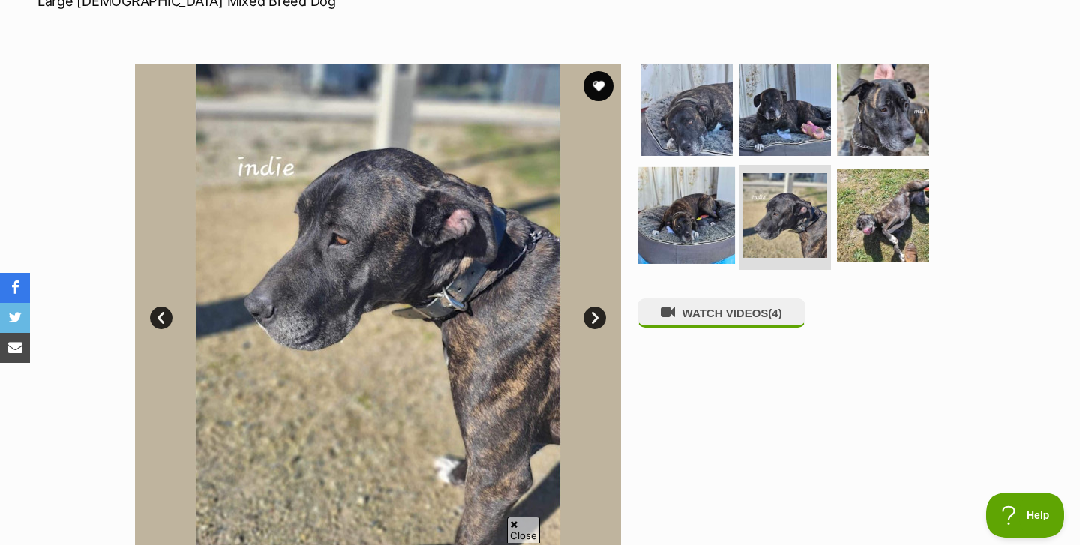
click at [712, 214] on img at bounding box center [686, 215] width 97 height 97
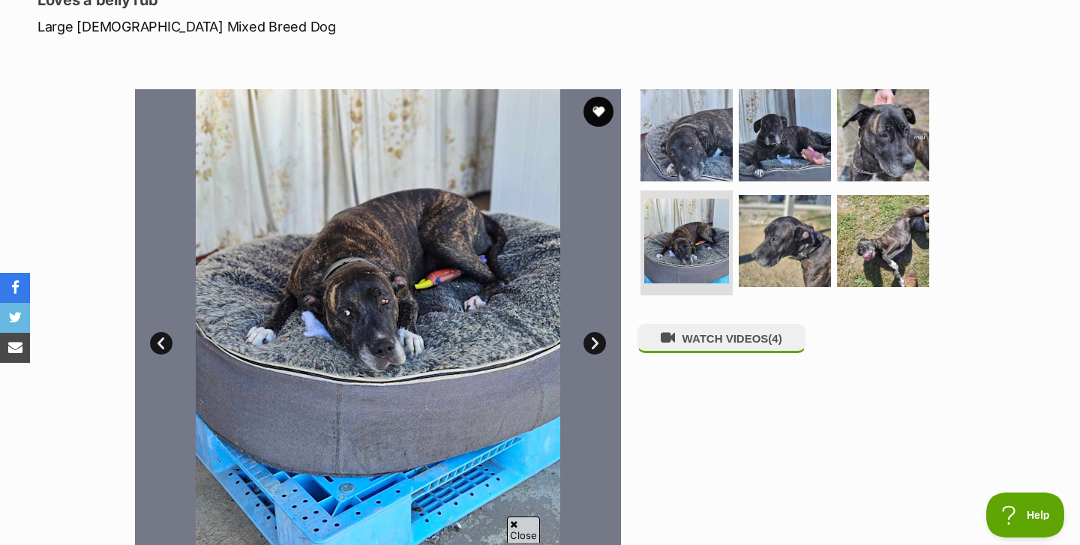
scroll to position [158, 0]
